Goal: Check status: Check status

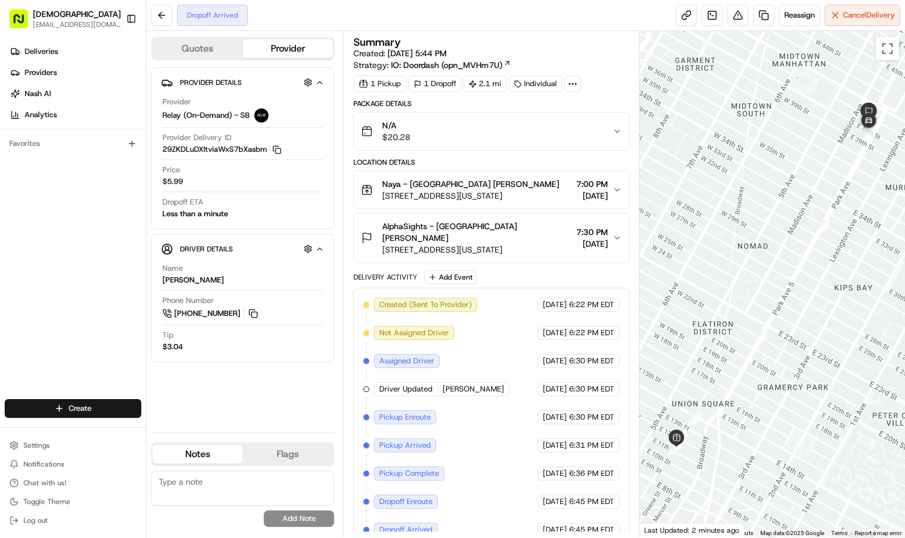
scroll to position [4, 0]
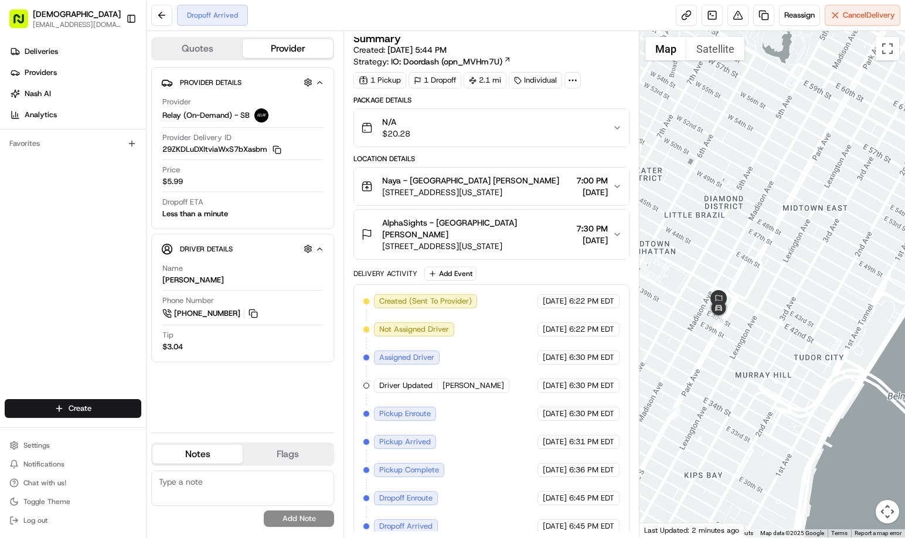
drag, startPoint x: 847, startPoint y: 322, endPoint x: 697, endPoint y: 510, distance: 240.2
click at [697, 510] on div at bounding box center [771, 284] width 265 height 506
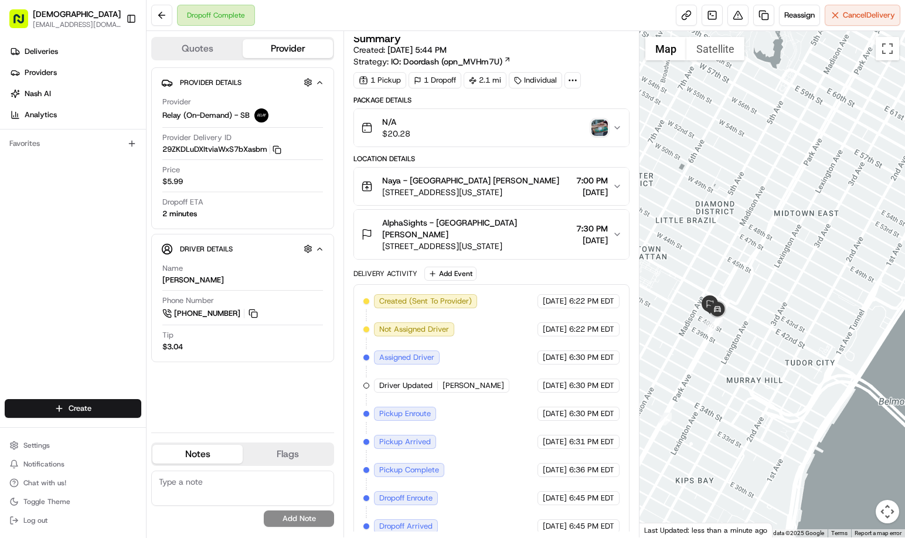
click at [599, 130] on img "button" at bounding box center [599, 128] width 16 height 16
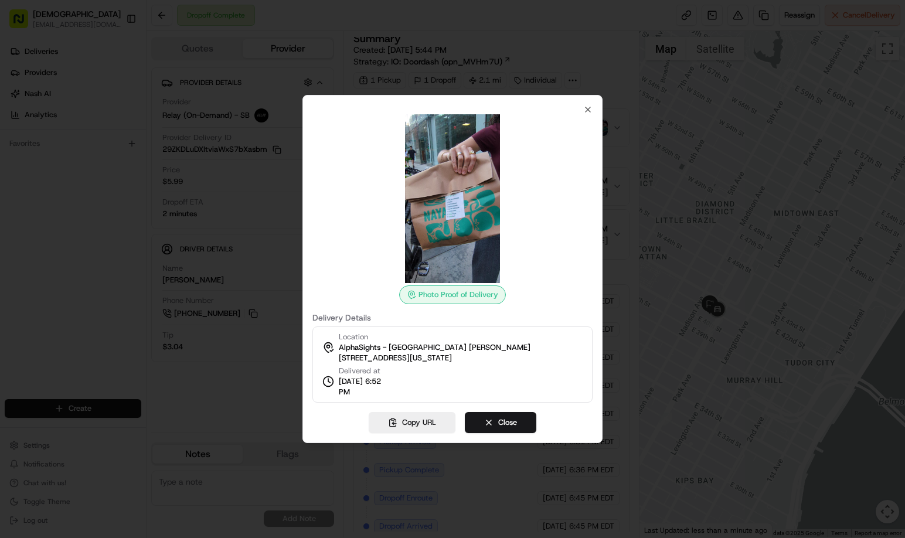
drag, startPoint x: 672, startPoint y: 167, endPoint x: 600, endPoint y: 54, distance: 133.8
click at [672, 167] on div at bounding box center [452, 269] width 905 height 538
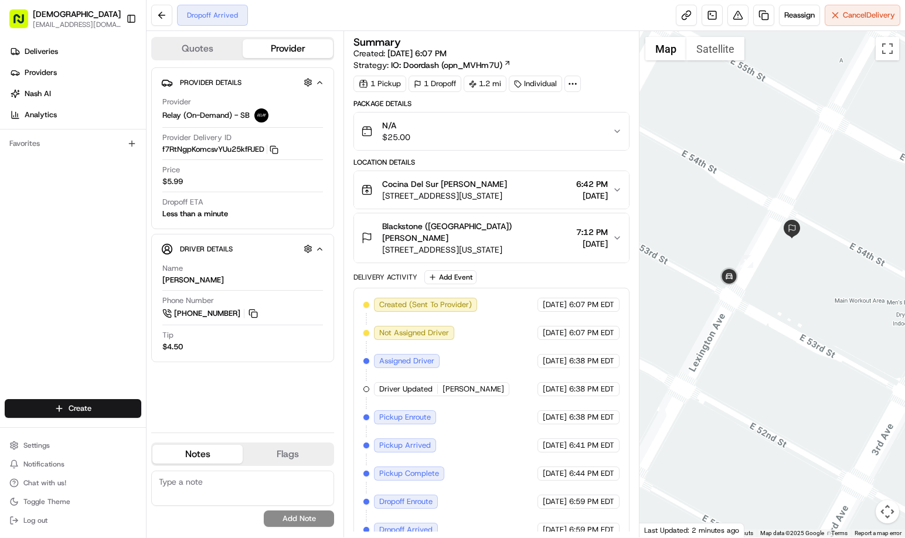
drag, startPoint x: 825, startPoint y: 295, endPoint x: 806, endPoint y: 298, distance: 19.6
click at [806, 298] on div at bounding box center [771, 284] width 265 height 506
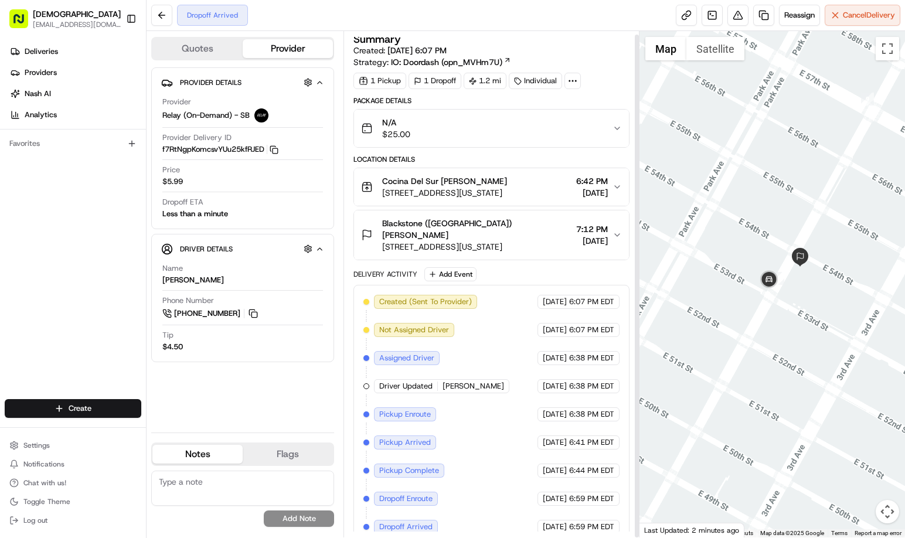
scroll to position [4, 0]
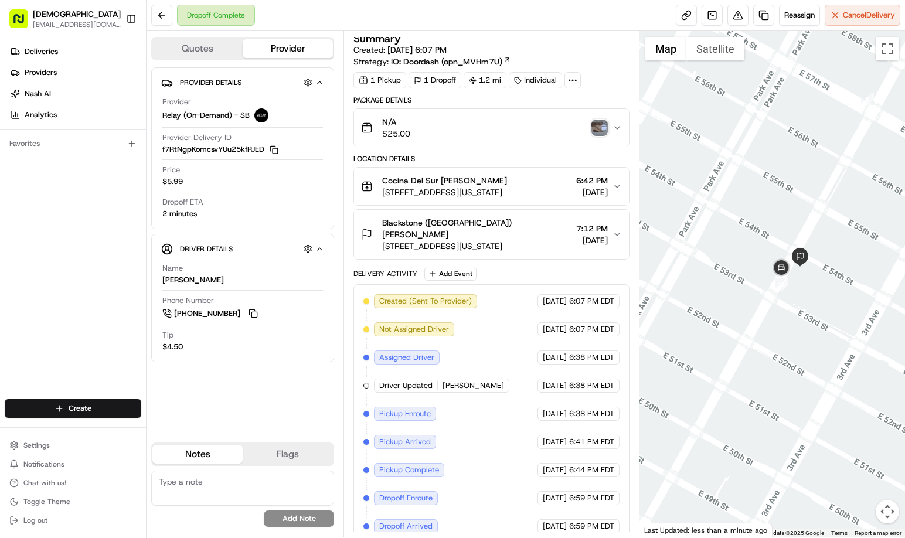
click at [597, 128] on img "button" at bounding box center [599, 128] width 16 height 16
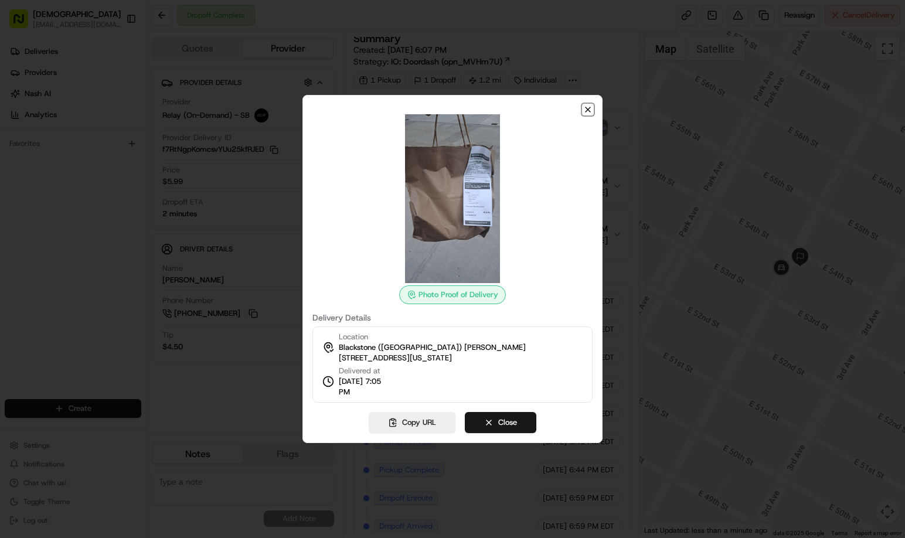
click at [587, 107] on icon "button" at bounding box center [587, 109] width 9 height 9
